Goal: Obtain resource: Download file/media

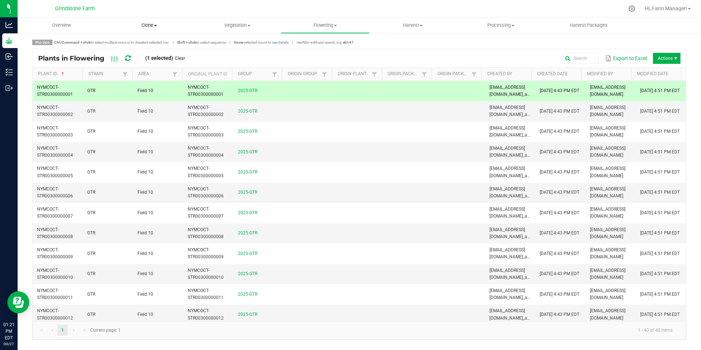
click at [143, 25] on span "Clone" at bounding box center [149, 25] width 87 height 7
click at [192, 19] on uib-tab-heading "Clone Create plants Cloning groups Cloning plants Apply to plants" at bounding box center [150, 25] width 88 height 15
click at [327, 23] on span "Flowering" at bounding box center [325, 25] width 87 height 7
click at [343, 6] on div at bounding box center [377, 8] width 493 height 14
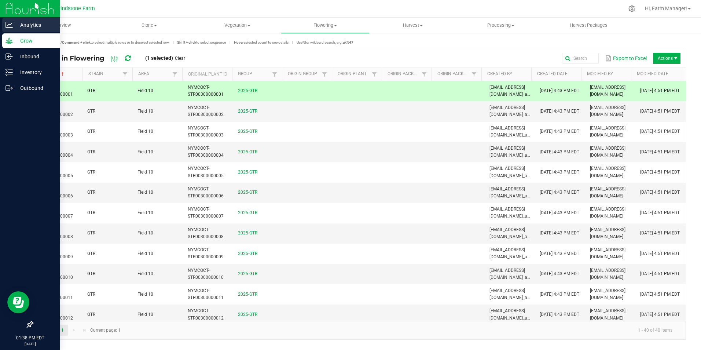
click at [12, 24] on icon at bounding box center [9, 24] width 7 height 7
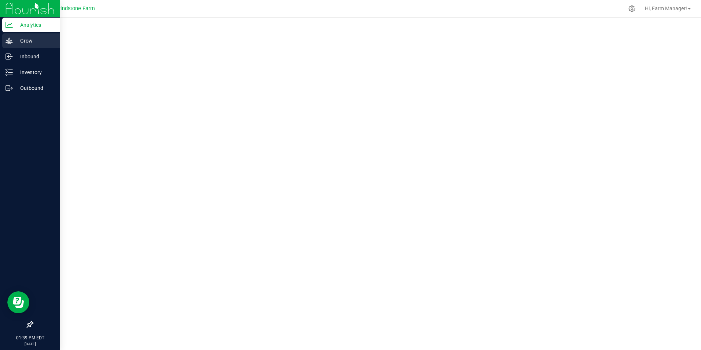
click at [11, 41] on icon at bounding box center [9, 40] width 7 height 6
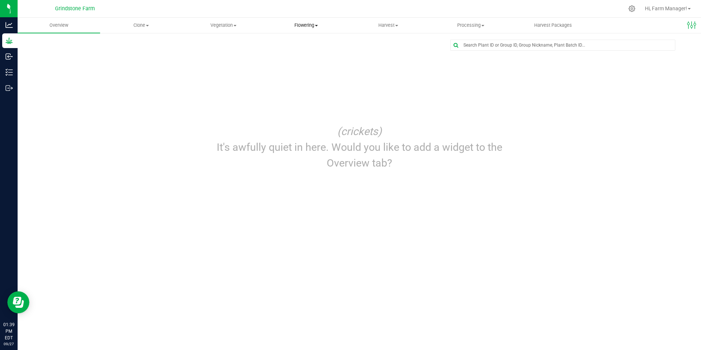
click at [311, 22] on span "Flowering" at bounding box center [306, 25] width 82 height 7
click at [296, 54] on span "Flowering groups" at bounding box center [295, 53] width 61 height 6
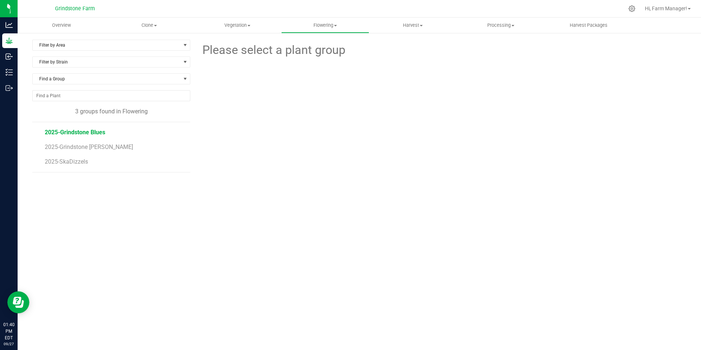
click at [62, 132] on span "2025-Grindstone Blues" at bounding box center [75, 132] width 61 height 7
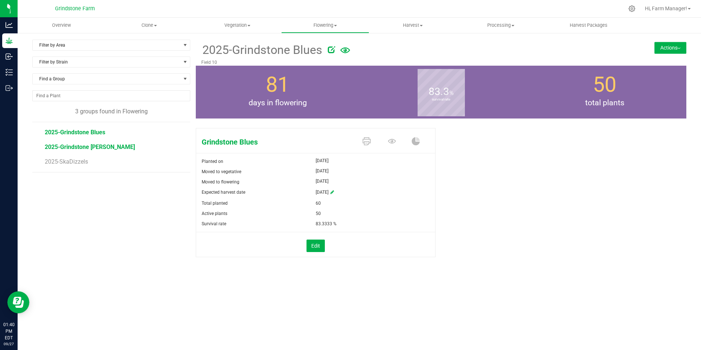
click at [77, 145] on span "2025-Grindstone [PERSON_NAME]" at bounding box center [90, 146] width 90 height 7
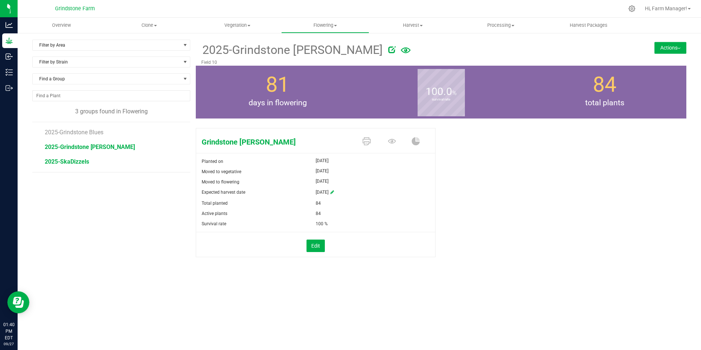
click at [73, 161] on span "2025-SkaDizzels" at bounding box center [67, 161] width 44 height 7
click at [93, 150] on span "2025-Grindstone [PERSON_NAME]" at bounding box center [90, 146] width 90 height 7
click at [83, 133] on span "2025-Grindstone Blues" at bounding box center [75, 132] width 61 height 7
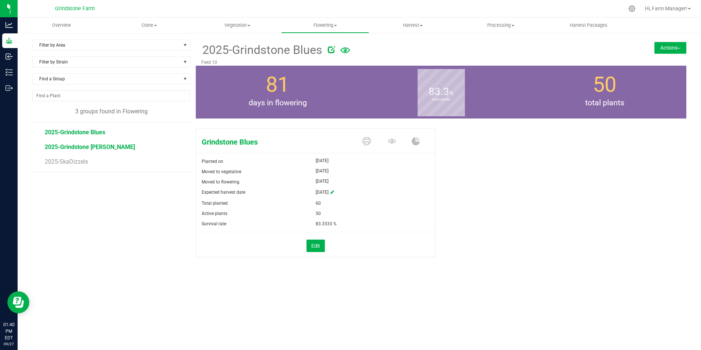
click at [69, 145] on span "2025-Grindstone [PERSON_NAME]" at bounding box center [90, 146] width 90 height 7
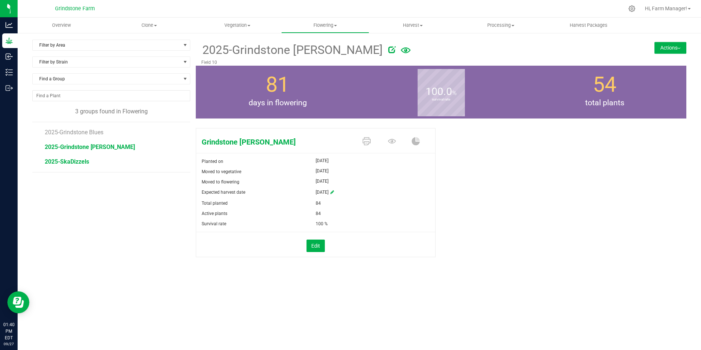
click at [77, 161] on span "2025-SkaDizzels" at bounding box center [67, 161] width 44 height 7
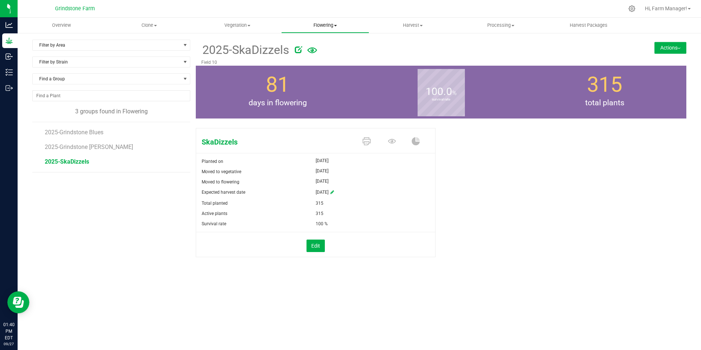
click at [326, 24] on span "Flowering" at bounding box center [325, 25] width 87 height 7
click at [315, 63] on span "Flowering plants" at bounding box center [310, 62] width 59 height 6
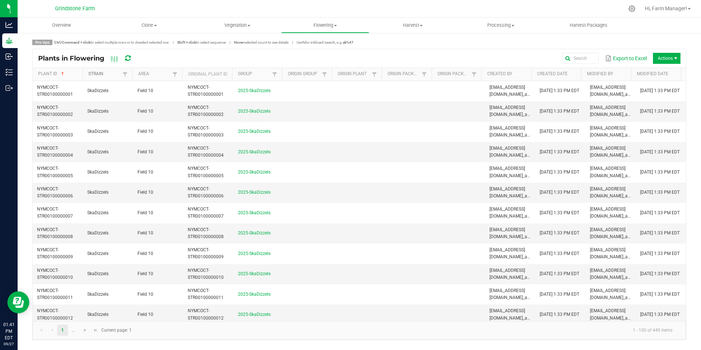
click at [107, 74] on link "Strain" at bounding box center [104, 74] width 32 height 6
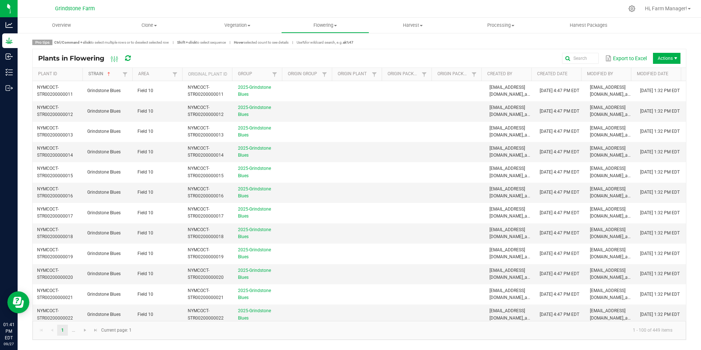
click at [101, 74] on link "Strain" at bounding box center [104, 74] width 32 height 6
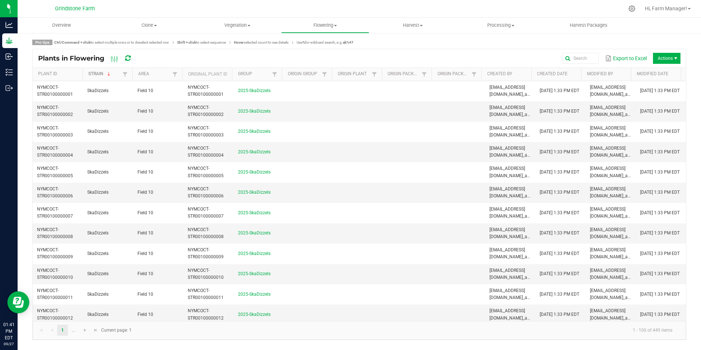
click at [103, 75] on link "Strain" at bounding box center [104, 74] width 32 height 6
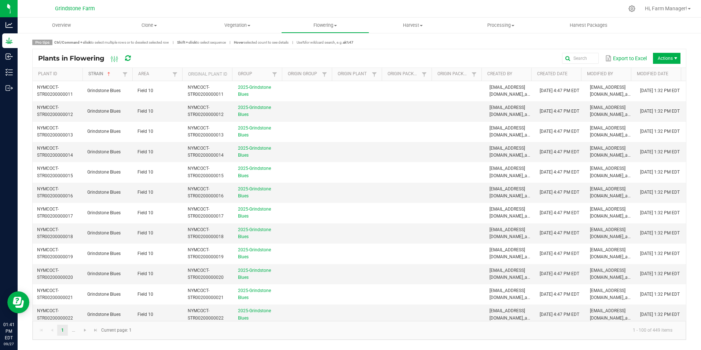
click at [99, 73] on link "Strain" at bounding box center [104, 74] width 32 height 6
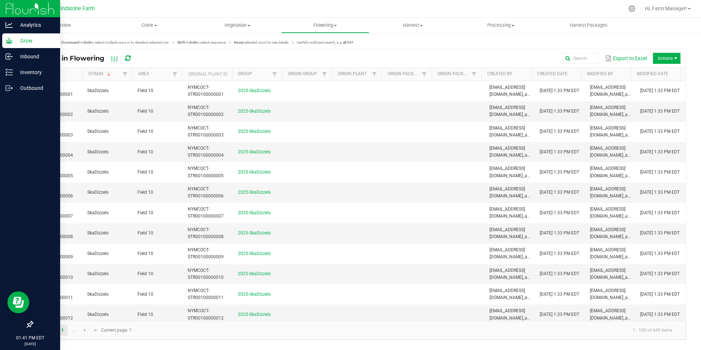
click at [11, 40] on icon at bounding box center [9, 40] width 7 height 7
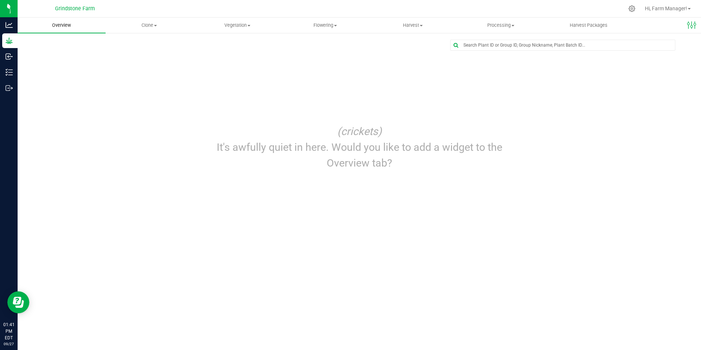
click at [51, 26] on span "Overview" at bounding box center [61, 25] width 39 height 7
click at [355, 143] on p "It's awfully quiet in here. Would you like to add a widget to the Overview tab?" at bounding box center [360, 155] width 320 height 32
click at [325, 24] on span "Flowering" at bounding box center [325, 25] width 87 height 7
click at [316, 51] on span "Flowering groups" at bounding box center [311, 53] width 61 height 6
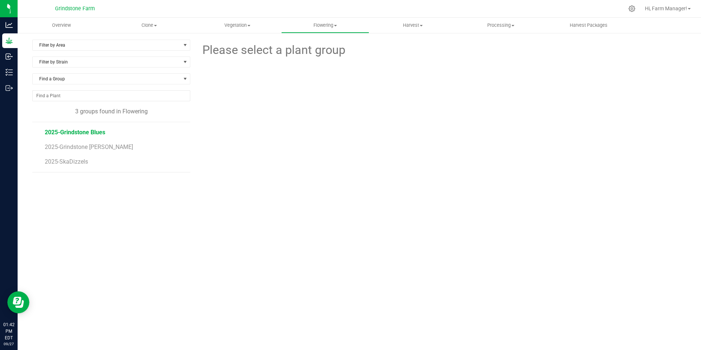
click at [76, 131] on span "2025-Grindstone Blues" at bounding box center [75, 132] width 61 height 7
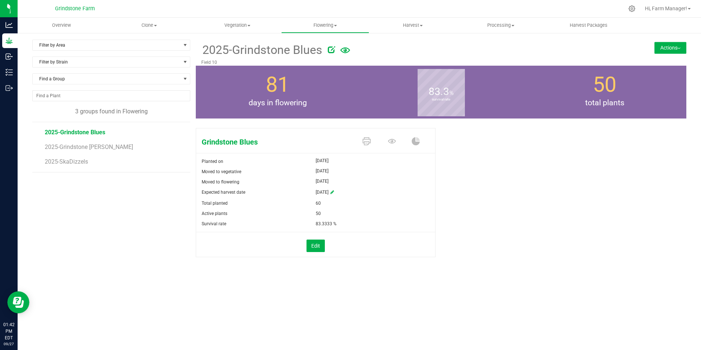
click at [668, 47] on button "Actions" at bounding box center [671, 48] width 32 height 12
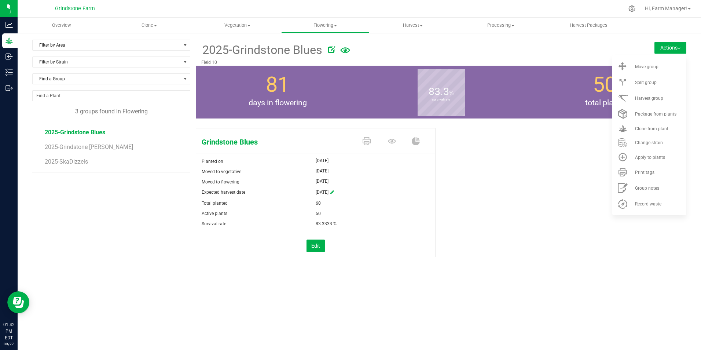
click at [530, 177] on div "Grindstone Blues Planted on [DATE] Moved to vegetative [DATE] Moved to flowerin…" at bounding box center [441, 200] width 491 height 150
click at [518, 159] on div "Grindstone Blues Planted on [DATE] Moved to vegetative [DATE] Moved to flowerin…" at bounding box center [441, 200] width 491 height 150
click at [524, 40] on div "2025-Grindstone Blues" at bounding box center [400, 49] width 398 height 19
click at [332, 24] on span "Flowering" at bounding box center [325, 25] width 87 height 7
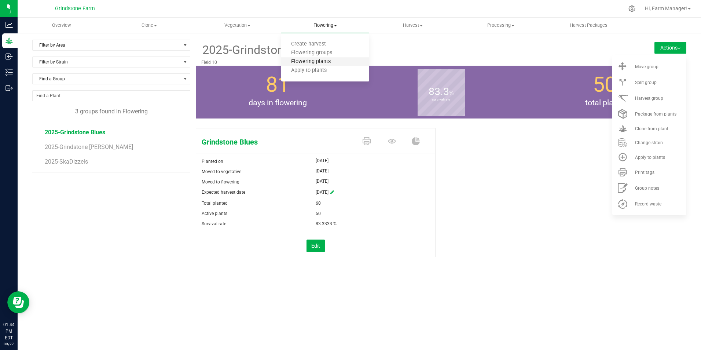
click at [324, 62] on span "Flowering plants" at bounding box center [310, 62] width 59 height 6
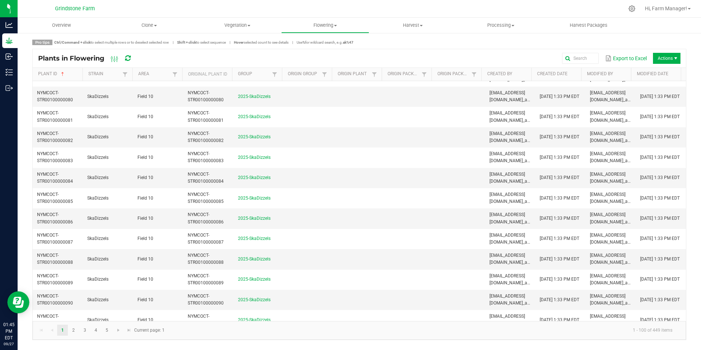
scroll to position [1462, 0]
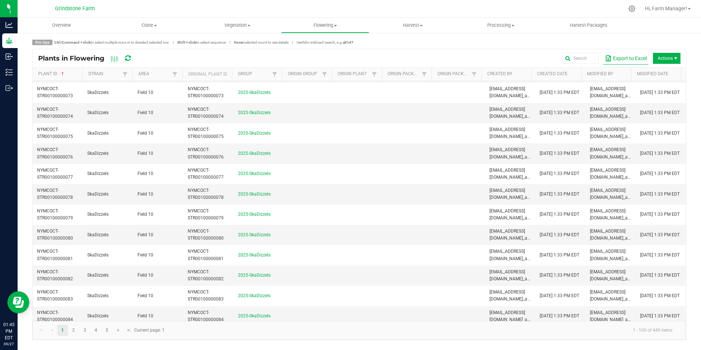
click at [623, 57] on button "Export to Excel" at bounding box center [625, 58] width 45 height 12
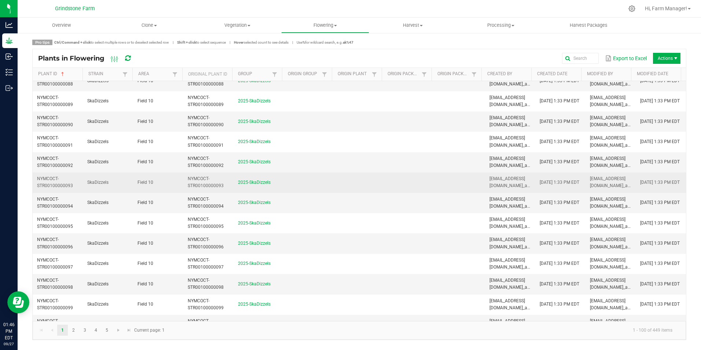
scroll to position [1792, 0]
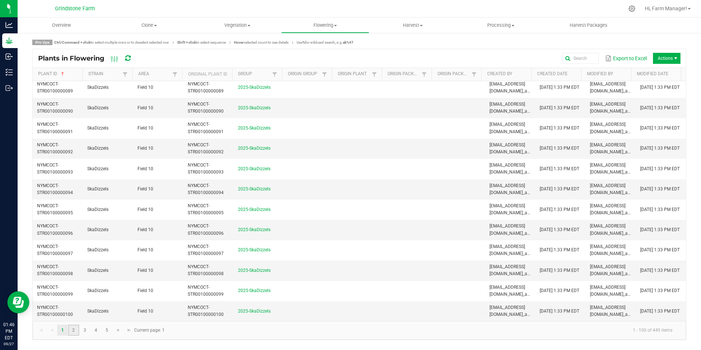
click at [75, 332] on link "2" at bounding box center [73, 330] width 11 height 11
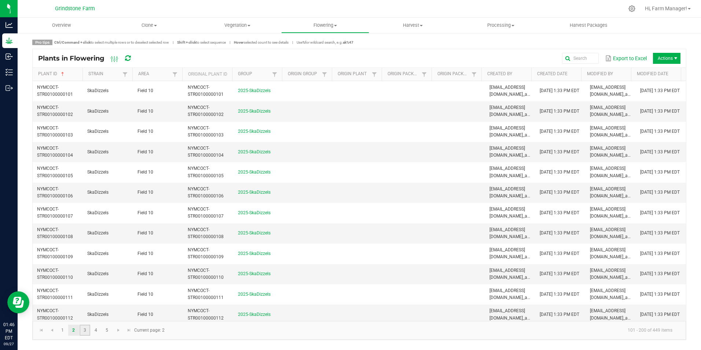
click at [86, 333] on link "3" at bounding box center [85, 330] width 11 height 11
click at [94, 332] on link "4" at bounding box center [96, 330] width 11 height 11
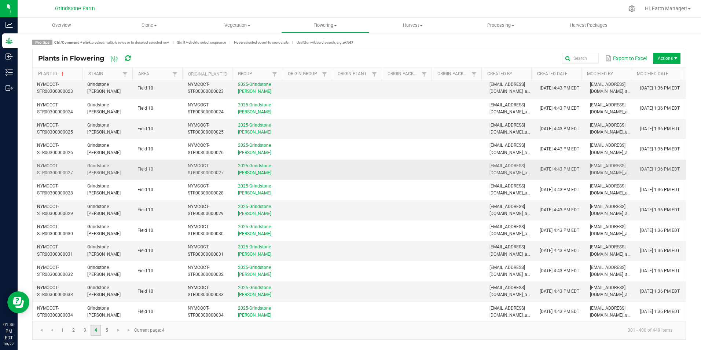
scroll to position [1792, 0]
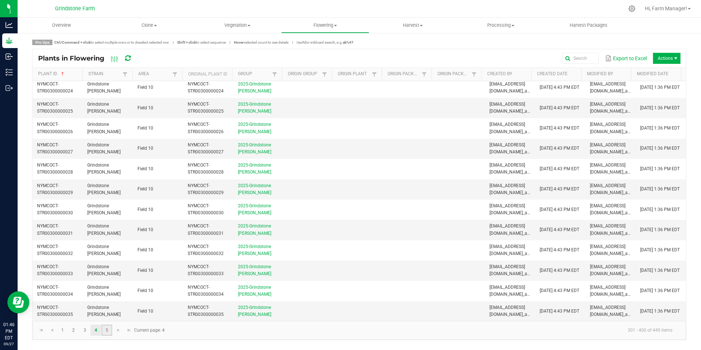
click at [109, 333] on link "5" at bounding box center [107, 330] width 11 height 11
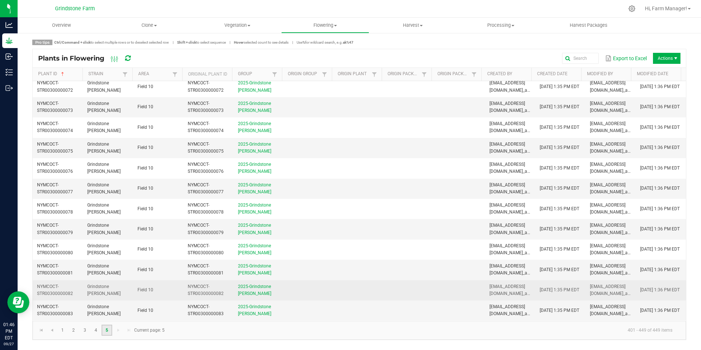
scroll to position [756, 0]
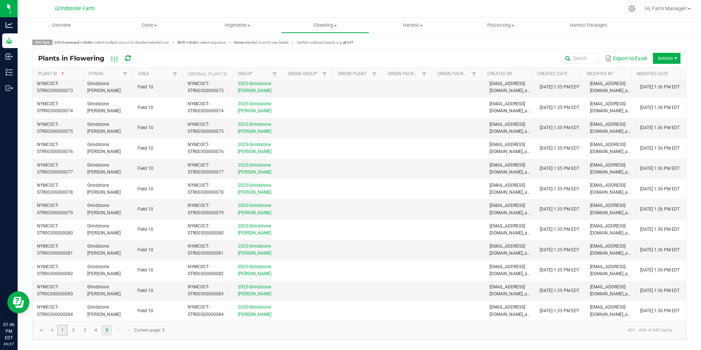
click at [62, 329] on link "1" at bounding box center [62, 330] width 11 height 11
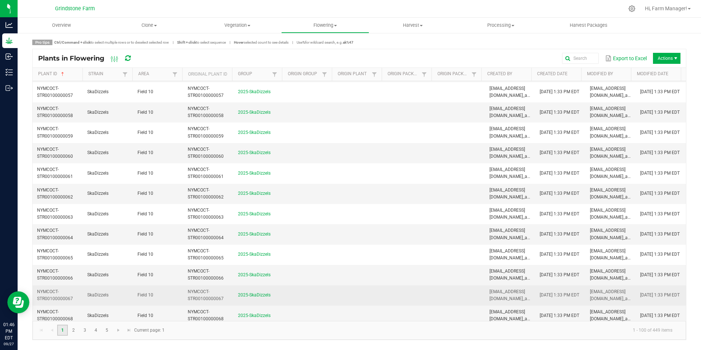
scroll to position [1321, 0]
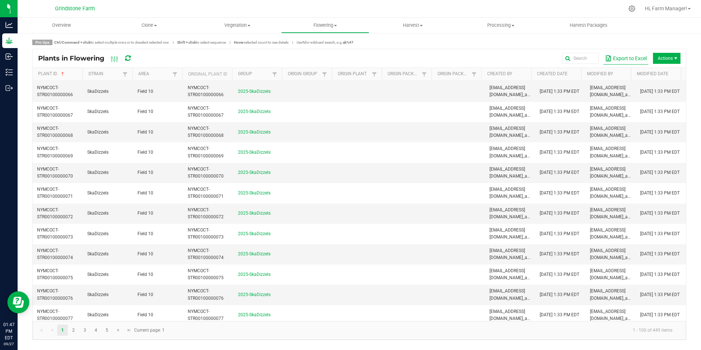
click at [616, 54] on button "Export to Excel" at bounding box center [625, 58] width 45 height 12
click at [485, 8] on div at bounding box center [377, 8] width 493 height 14
